Goal: Information Seeking & Learning: Learn about a topic

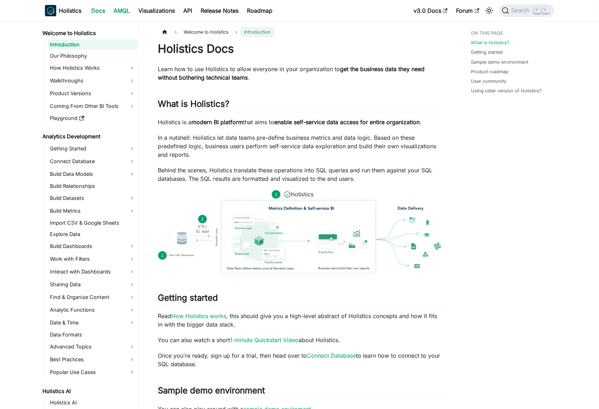
click at [118, 13] on link "AMQL" at bounding box center [122, 10] width 25 height 11
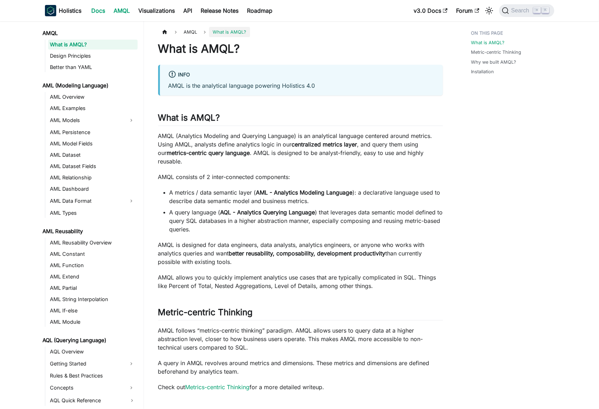
click at [99, 12] on link "Docs" at bounding box center [98, 10] width 22 height 11
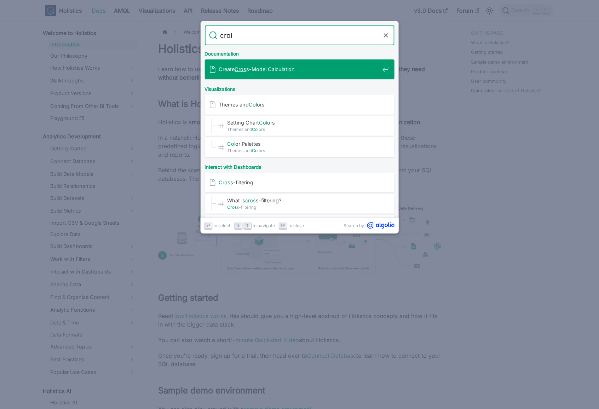
type input "[PERSON_NAME]"
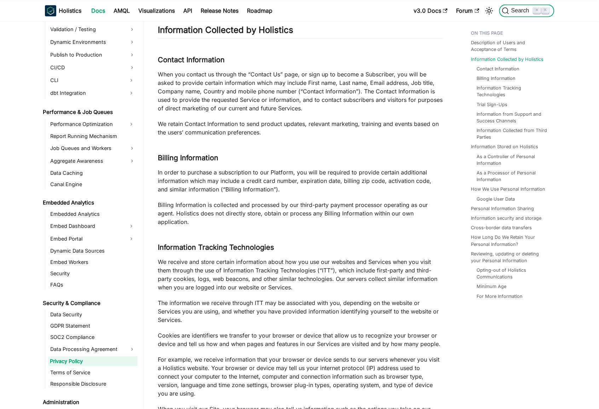
scroll to position [607, 0]
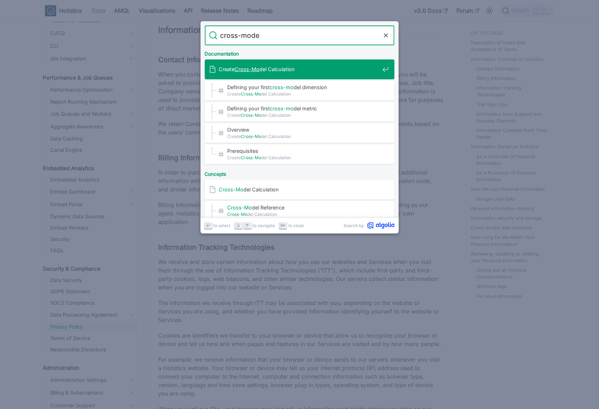
type input "cross-model"
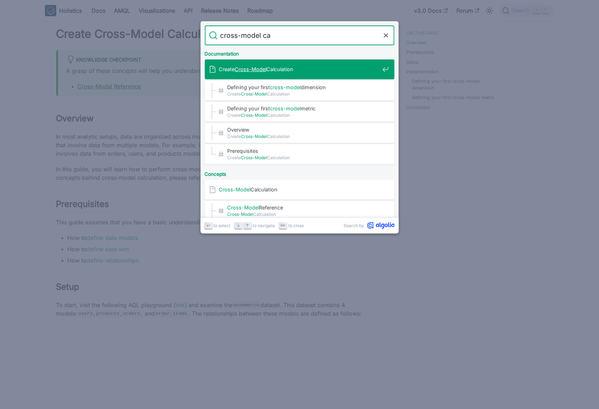
type input "cross-model cal"
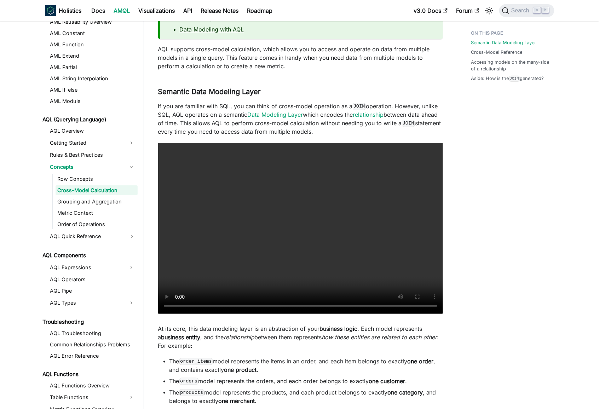
scroll to position [223, 0]
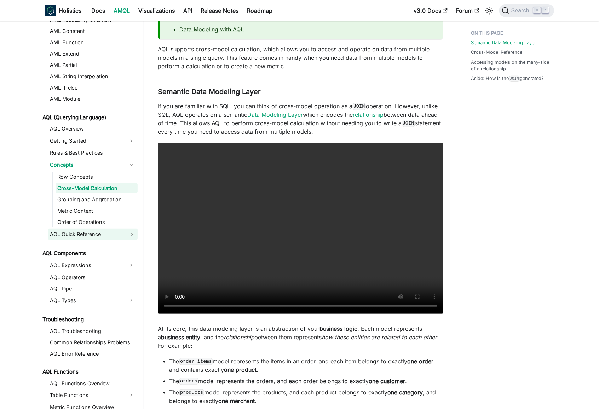
click at [112, 233] on link "AQL Quick Reference" at bounding box center [92, 233] width 89 height 11
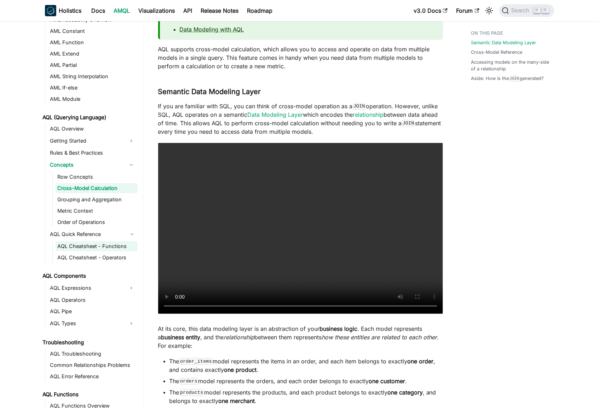
click at [110, 248] on link "AQL Cheatsheet - Functions" at bounding box center [97, 246] width 82 height 10
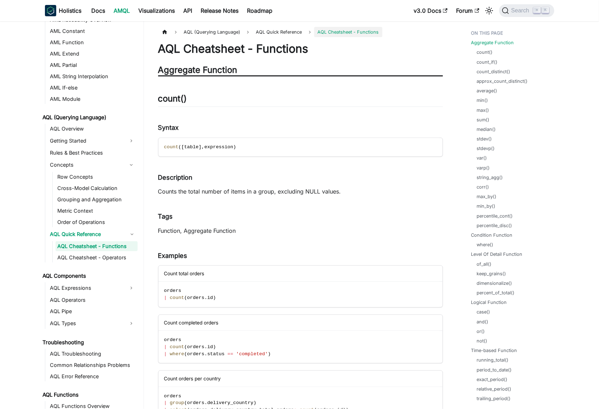
click at [110, 248] on link "AQL Cheatsheet - Functions" at bounding box center [97, 246] width 82 height 10
click at [110, 253] on link "AQL Cheatsheet - Operators" at bounding box center [97, 257] width 82 height 10
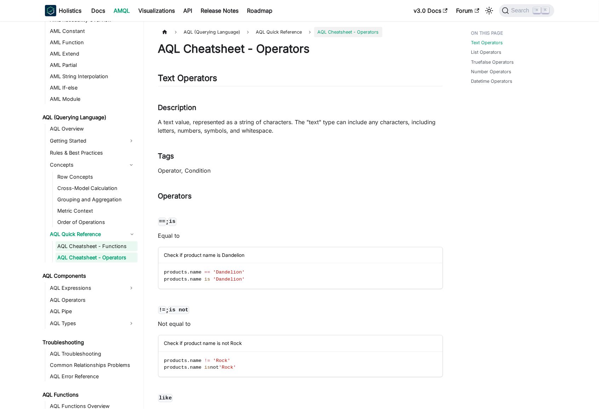
click at [113, 241] on link "AQL Cheatsheet - Functions" at bounding box center [97, 246] width 82 height 10
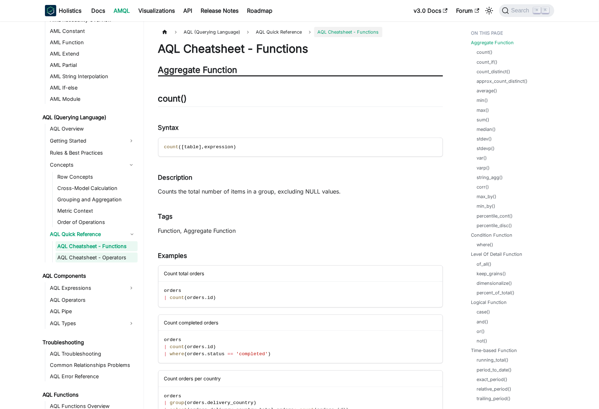
click at [112, 256] on link "AQL Cheatsheet - Operators" at bounding box center [97, 257] width 82 height 10
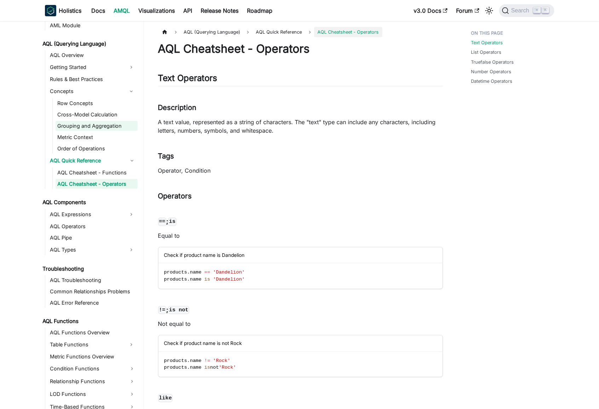
scroll to position [303, 0]
